Goal: Information Seeking & Learning: Learn about a topic

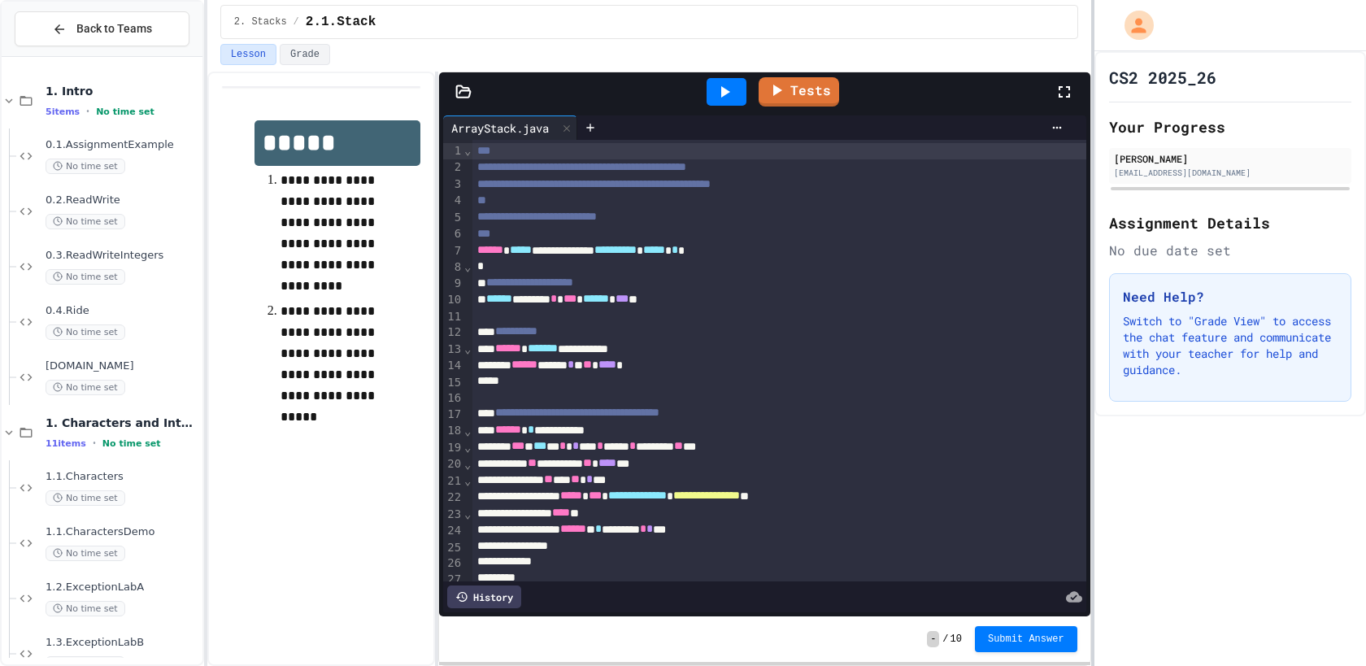
click at [1365, 447] on div "**********" at bounding box center [683, 333] width 1366 height 666
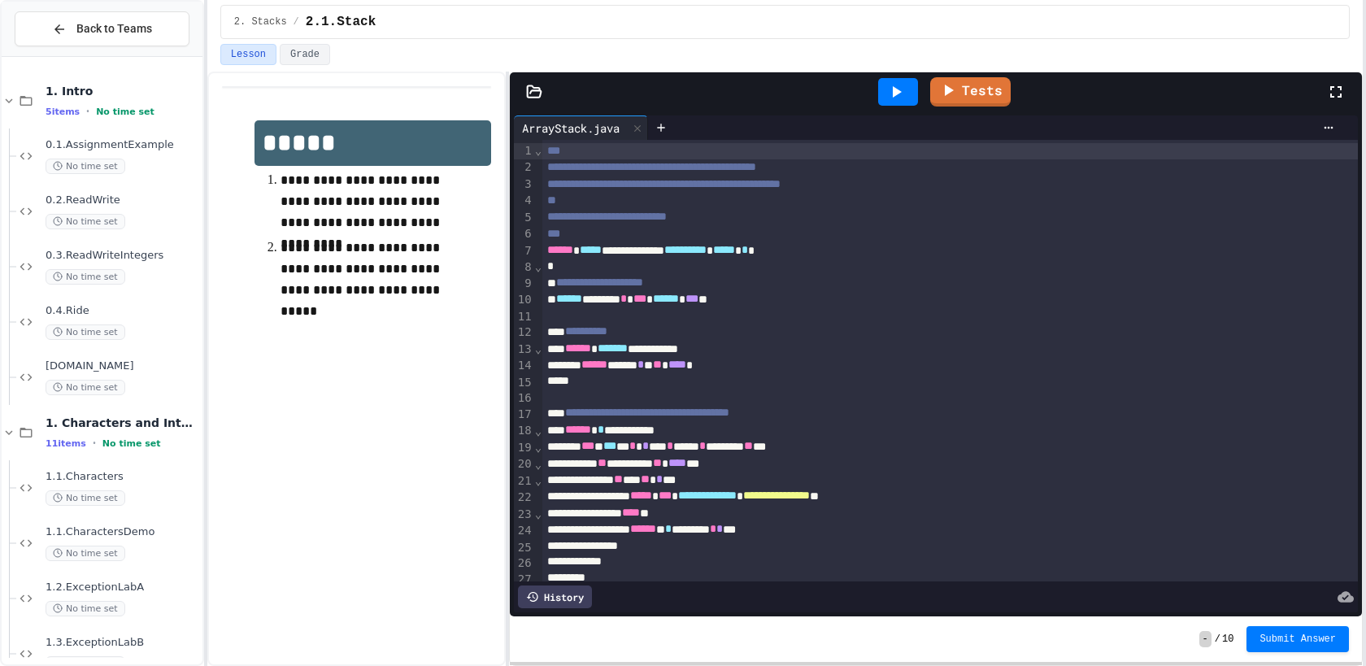
click at [895, 98] on icon at bounding box center [896, 92] width 20 height 20
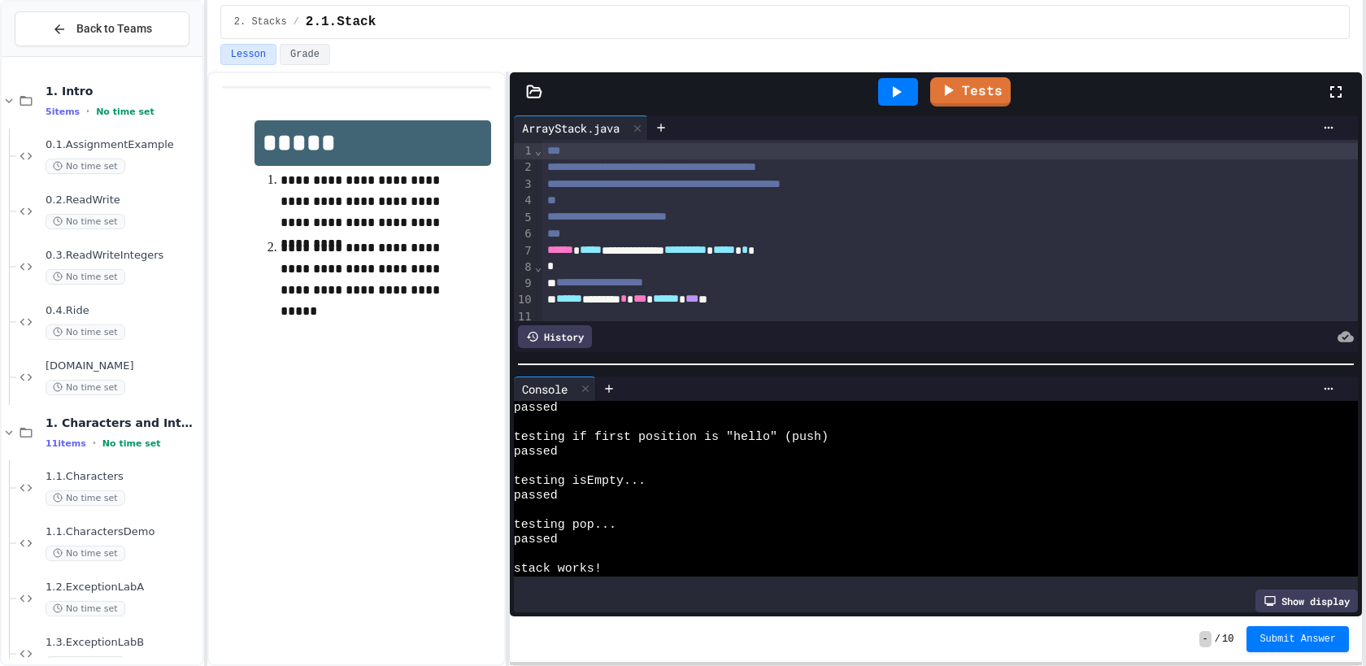
scroll to position [88, 0]
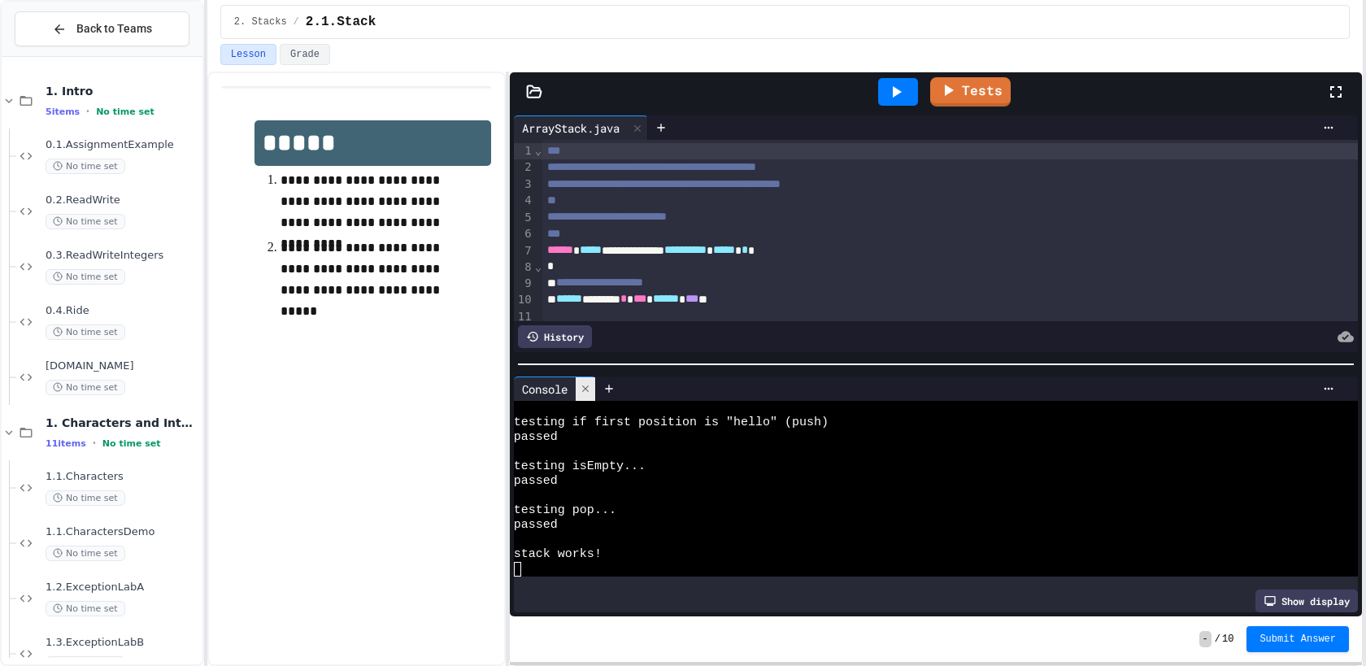
click at [583, 380] on div at bounding box center [586, 389] width 20 height 24
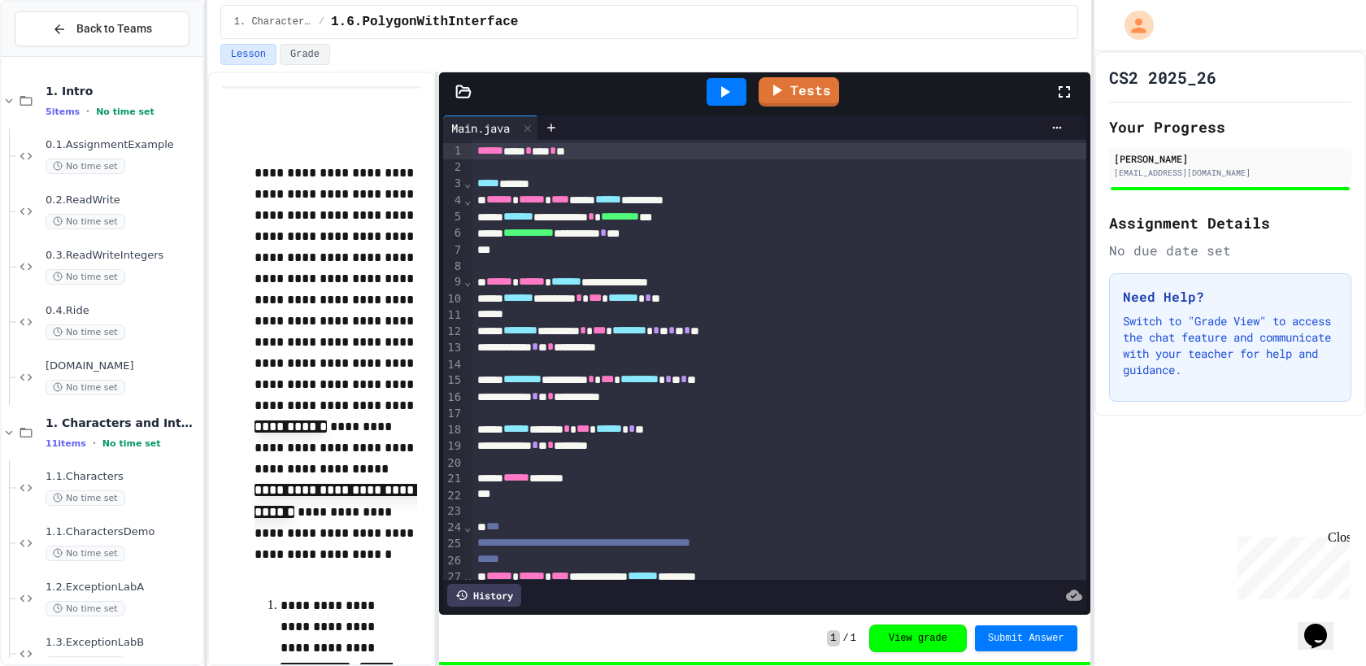
click at [1343, 537] on div "Close" at bounding box center [1338, 540] width 20 height 20
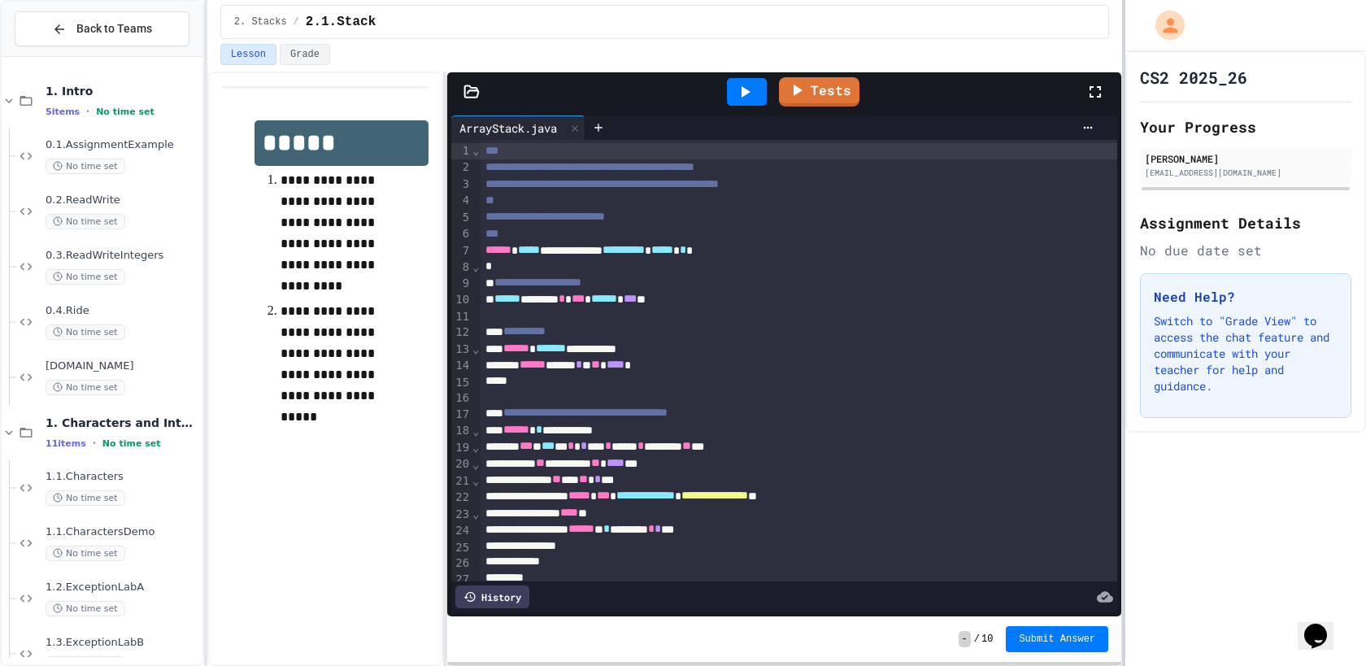
click at [1365, 423] on div "**********" at bounding box center [683, 333] width 1366 height 666
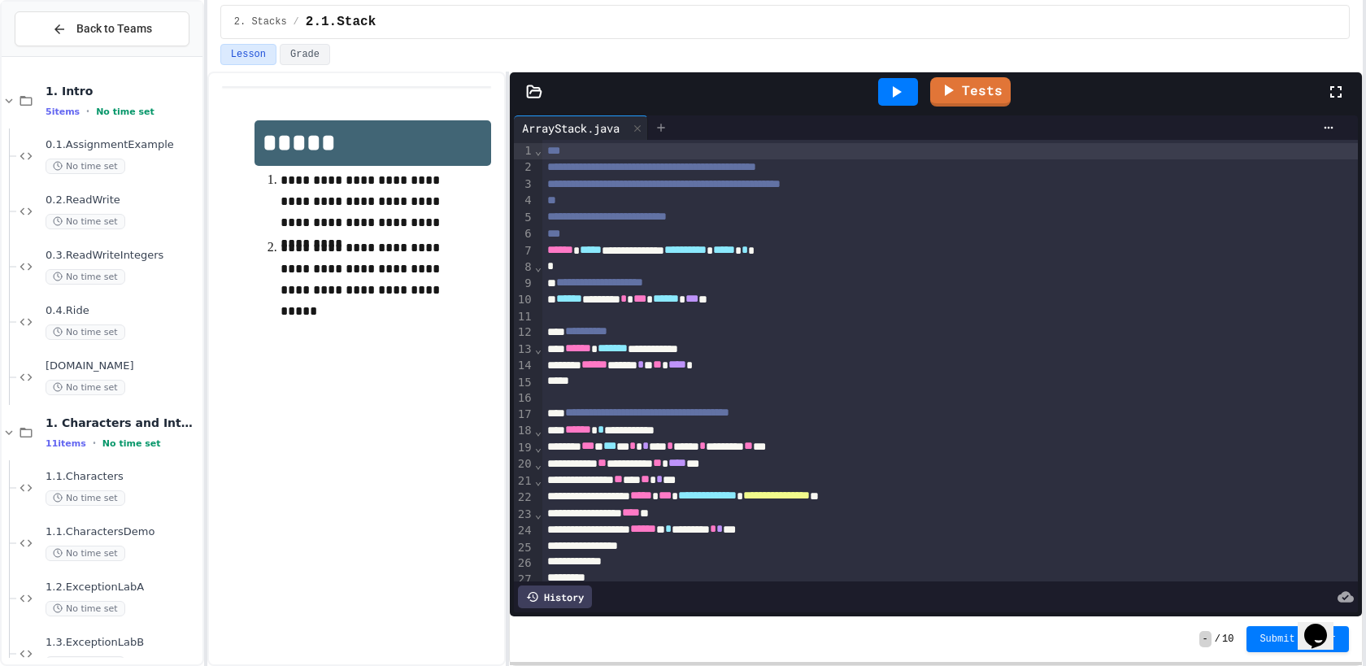
click at [668, 121] on icon at bounding box center [661, 127] width 13 height 13
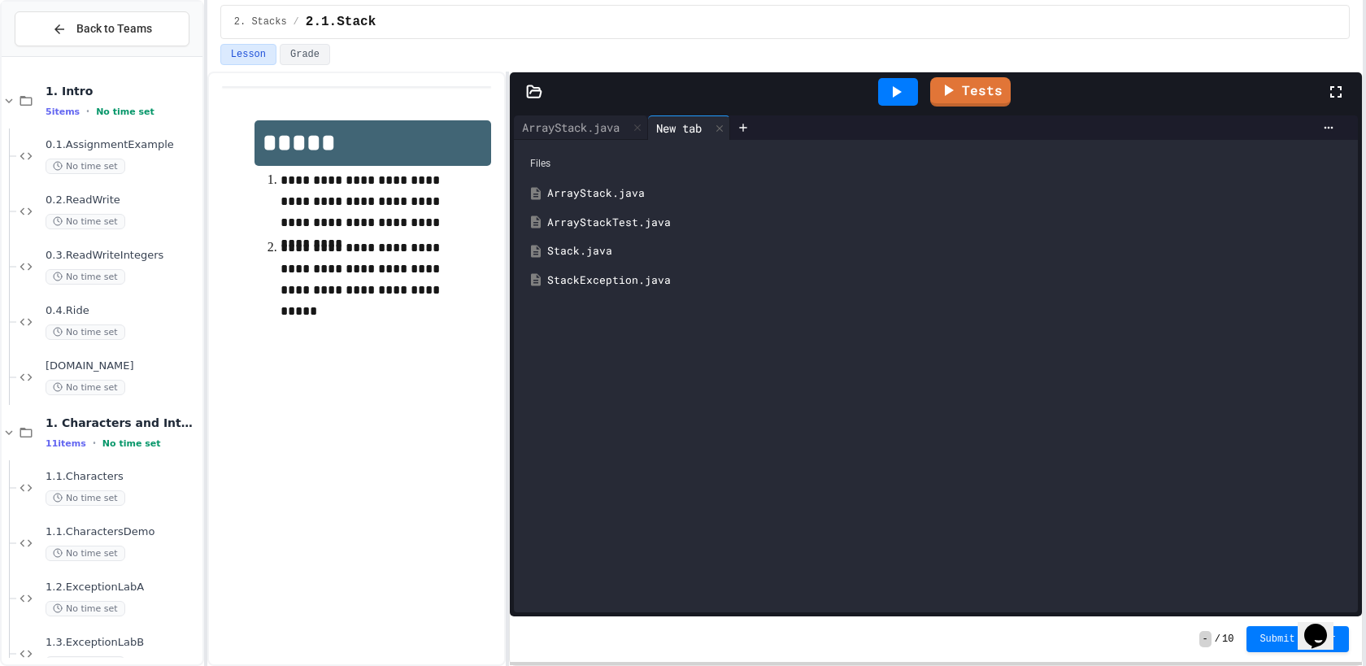
click at [605, 220] on div "ArrayStackTest.java" at bounding box center [947, 223] width 801 height 16
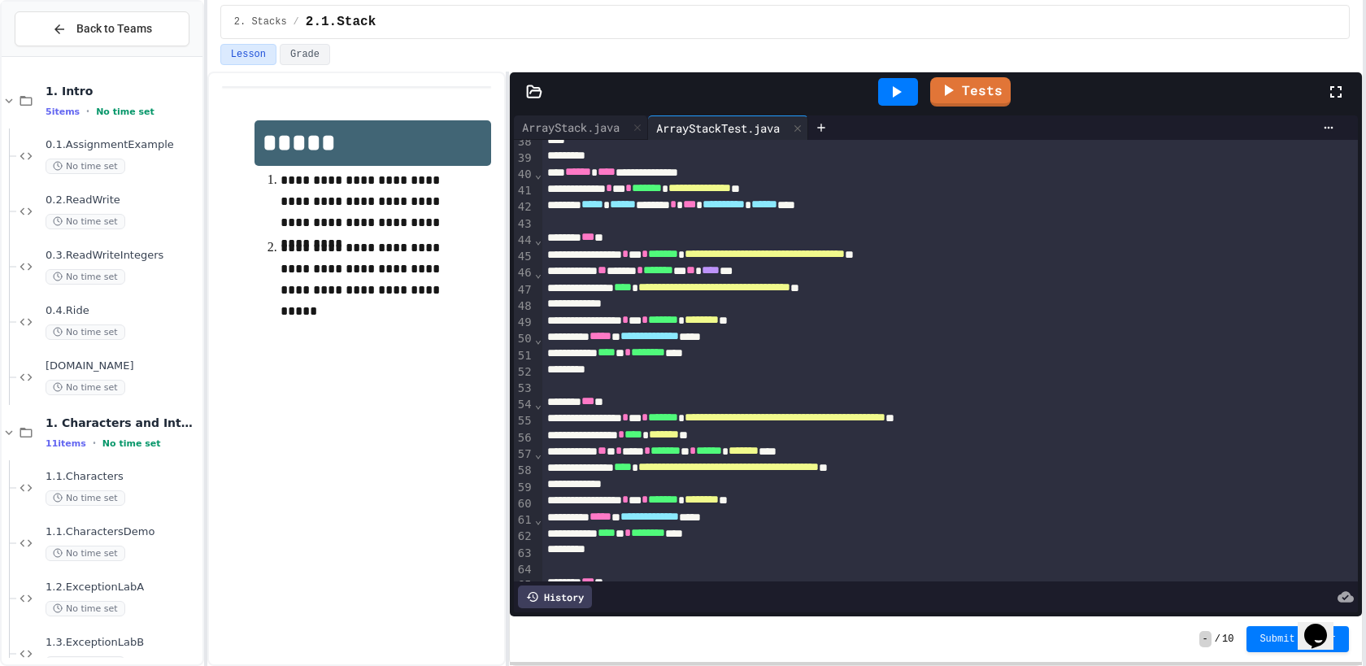
scroll to position [616, 0]
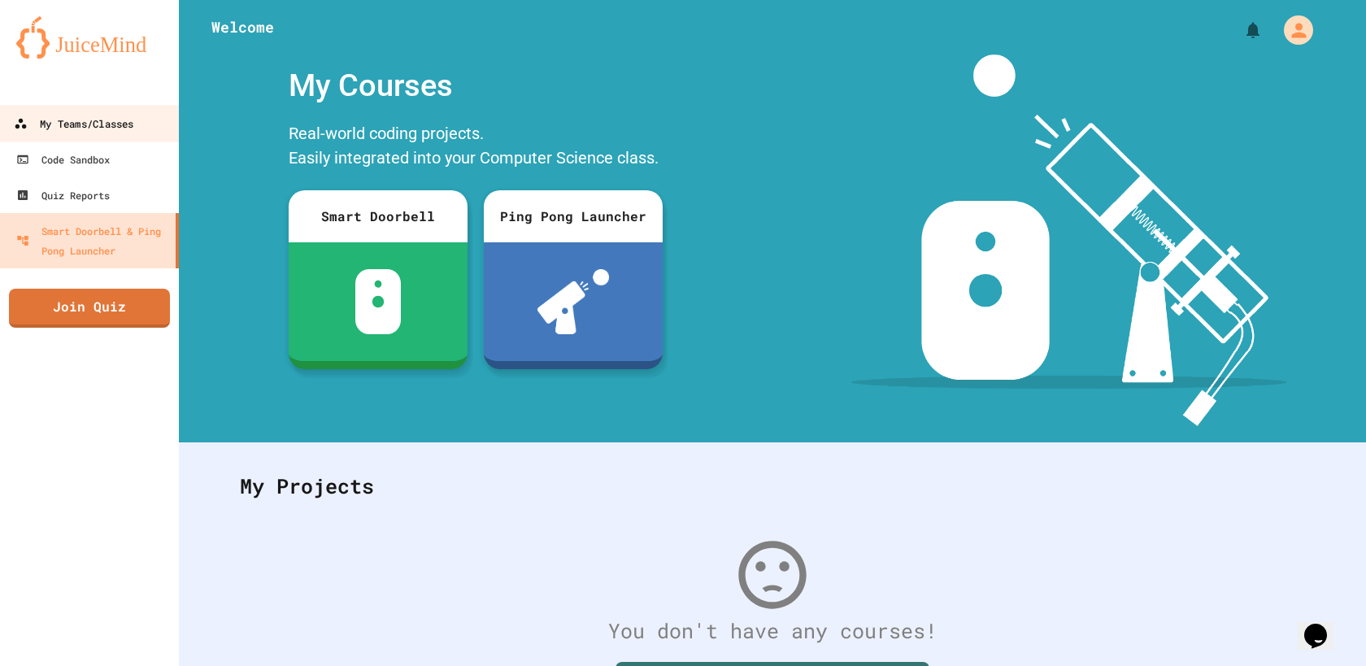
click at [141, 127] on link "My Teams/Classes" at bounding box center [90, 123] width 185 height 37
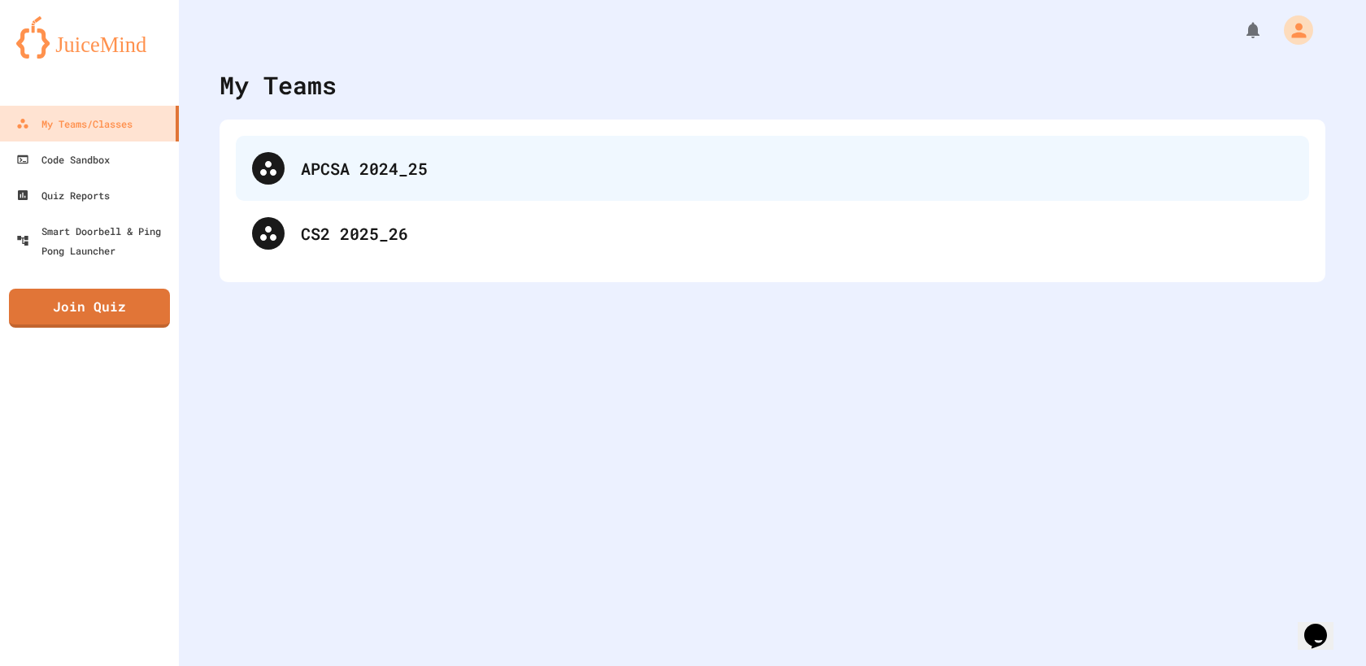
click at [398, 171] on div "APCSA 2024_25" at bounding box center [797, 168] width 992 height 24
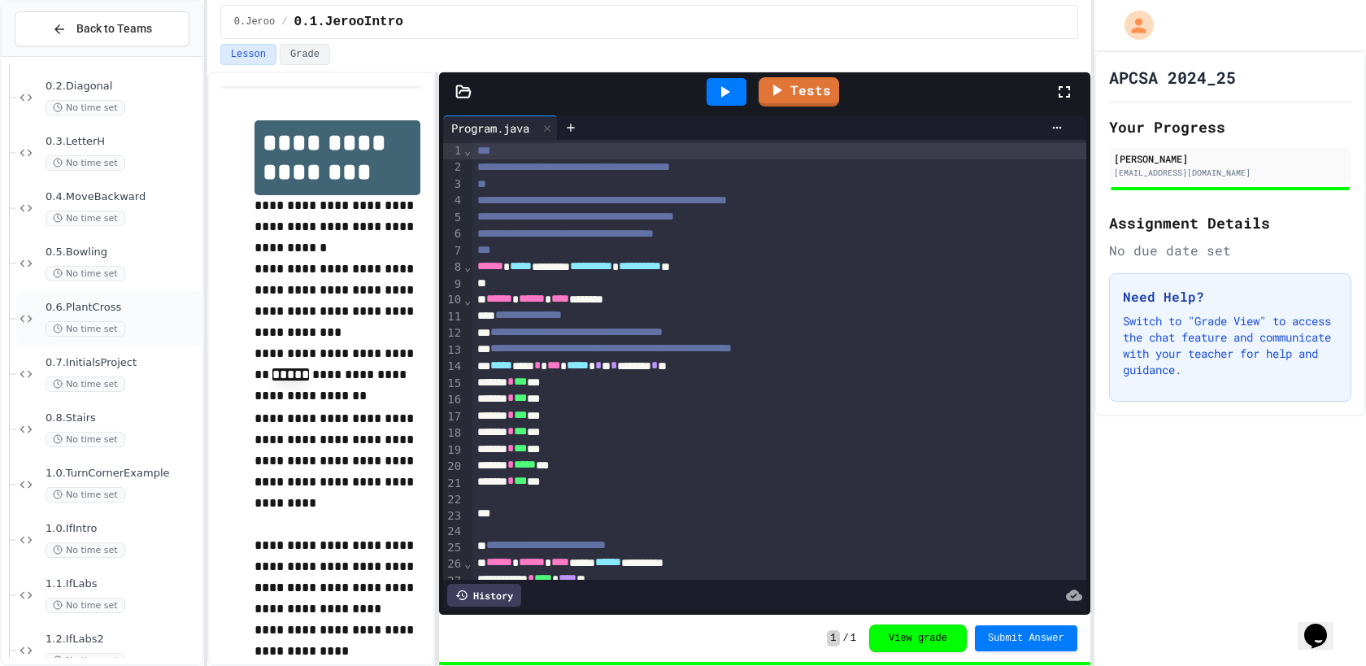
scroll to position [182, 0]
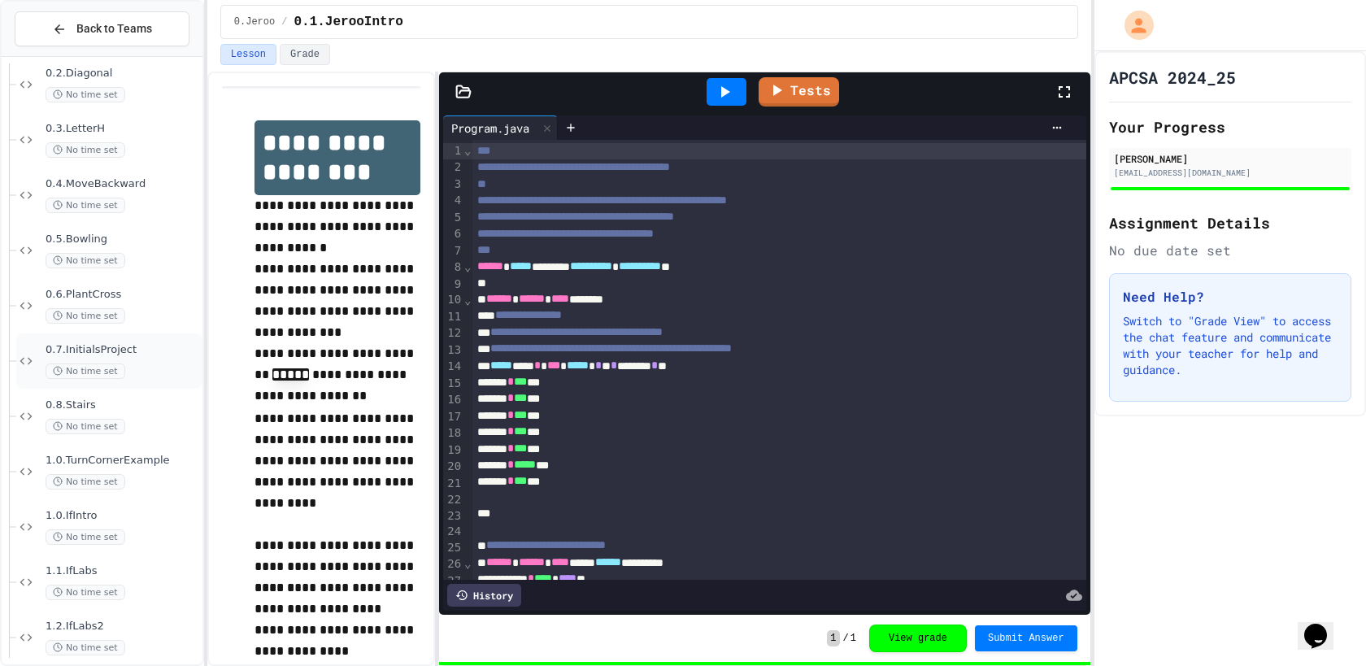
click at [137, 368] on div "No time set" at bounding box center [123, 371] width 154 height 15
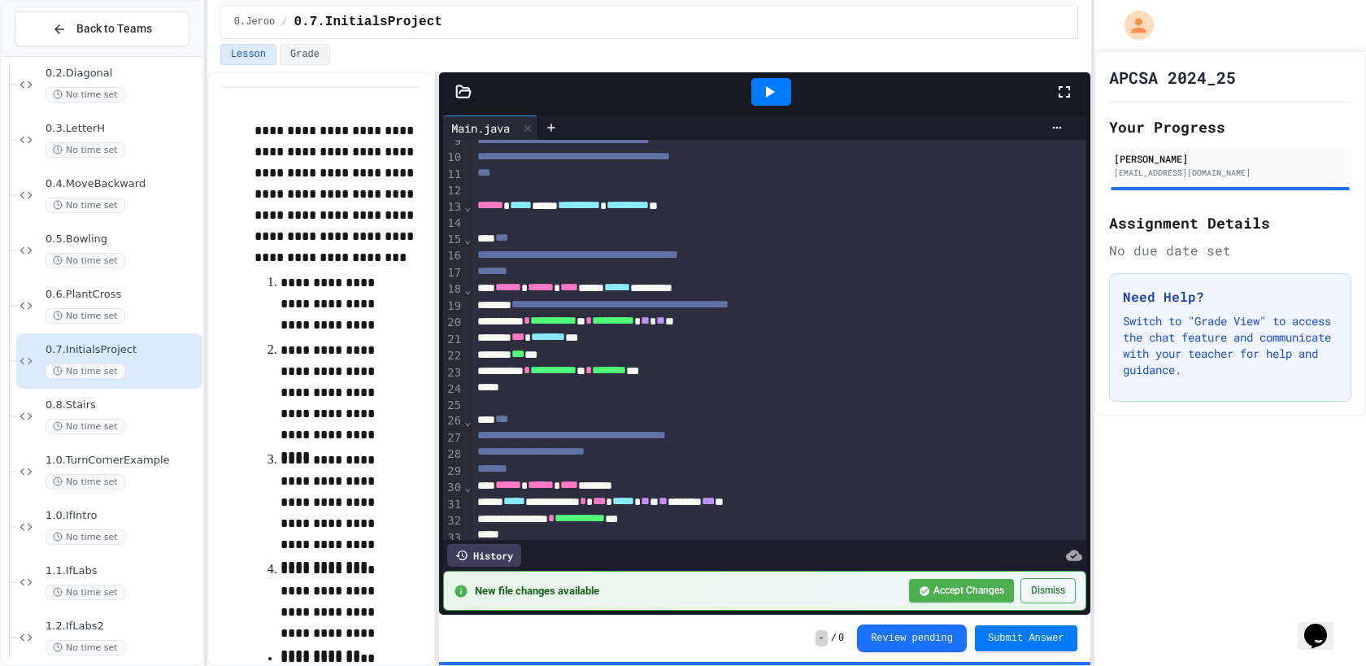
scroll to position [133, 0]
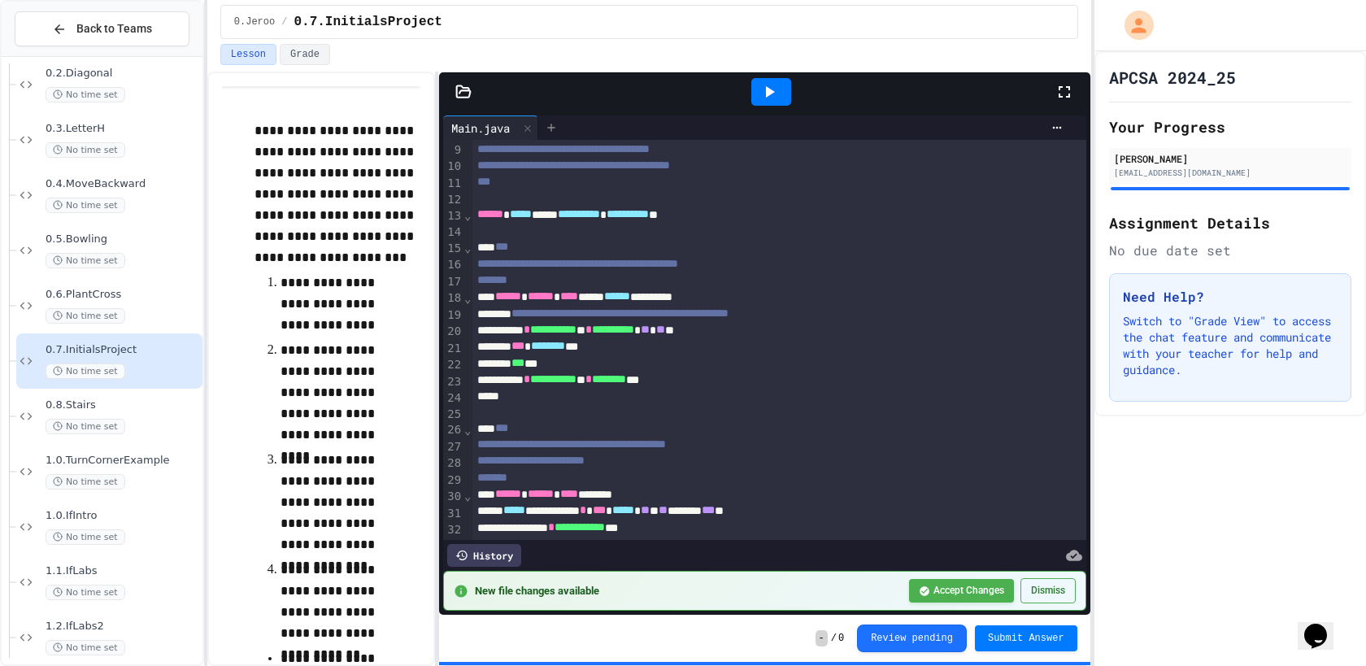
click at [555, 126] on icon at bounding box center [551, 127] width 13 height 13
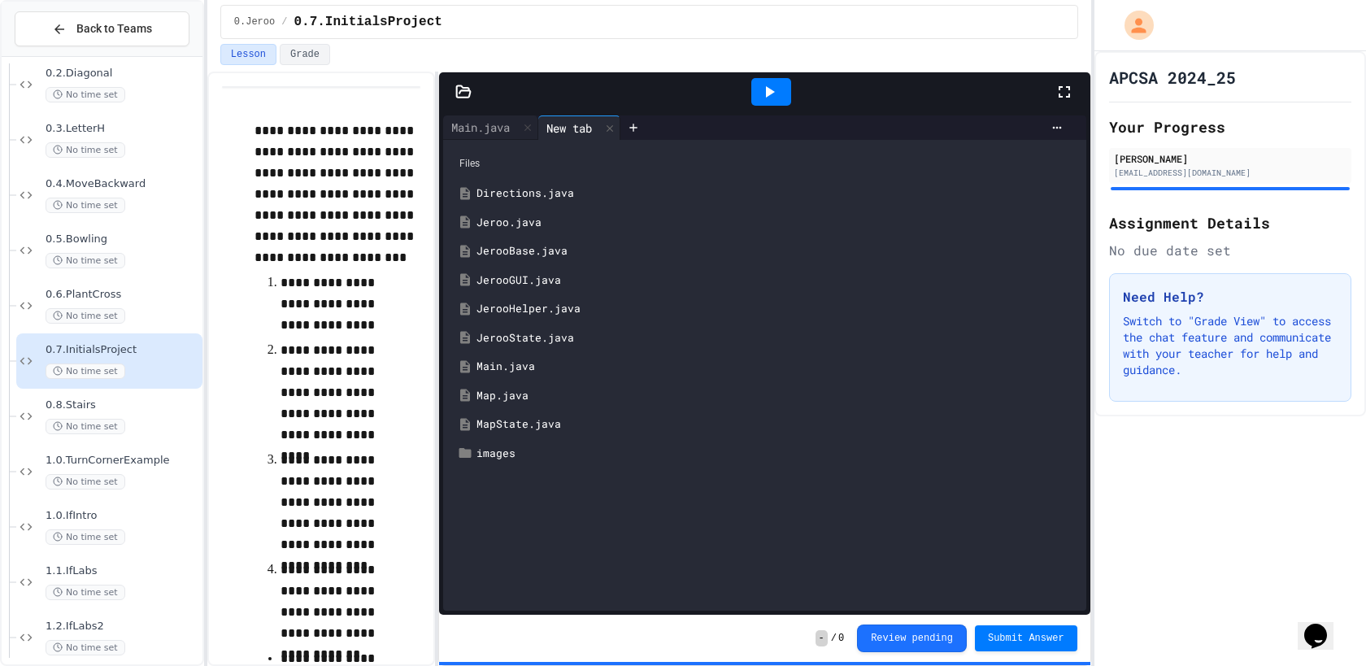
click at [534, 226] on div "Jeroo.java" at bounding box center [776, 223] width 599 height 16
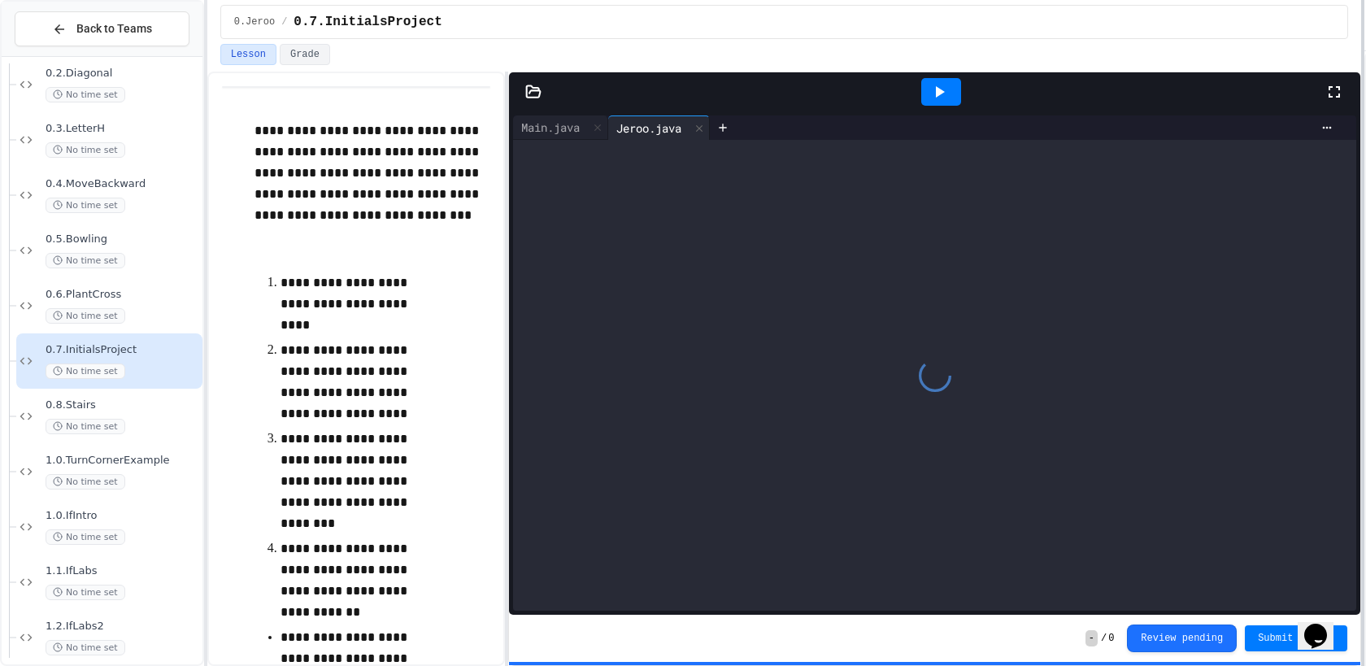
click at [1365, 516] on div at bounding box center [1362, 333] width 3 height 666
